Goal: Navigation & Orientation: Find specific page/section

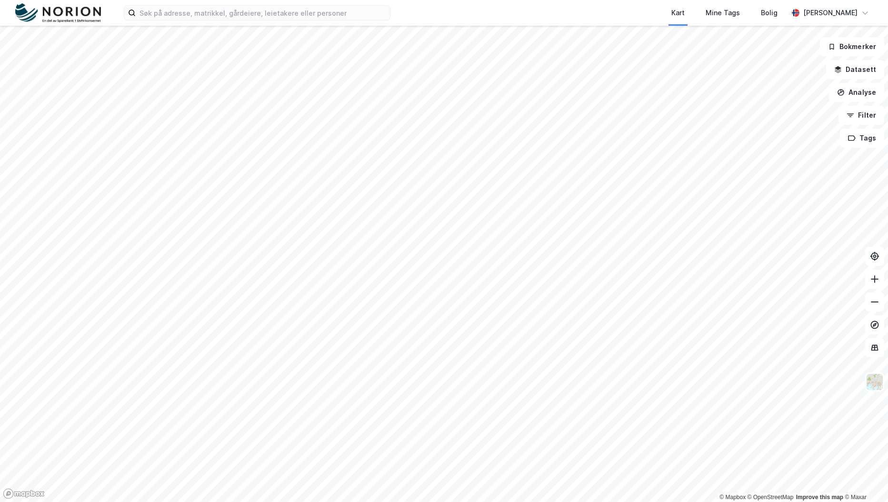
click at [302, 502] on html "Kart Mine Tags Bolig [PERSON_NAME] © Mapbox © OpenStreetMap Improve this map © …" at bounding box center [444, 251] width 888 height 502
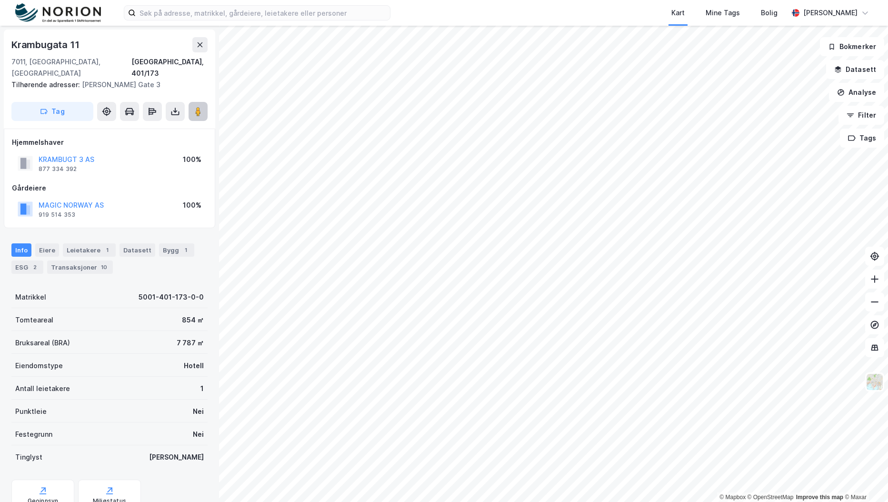
click at [193, 107] on icon at bounding box center [198, 112] width 10 height 10
